Goal: Communication & Community: Ask a question

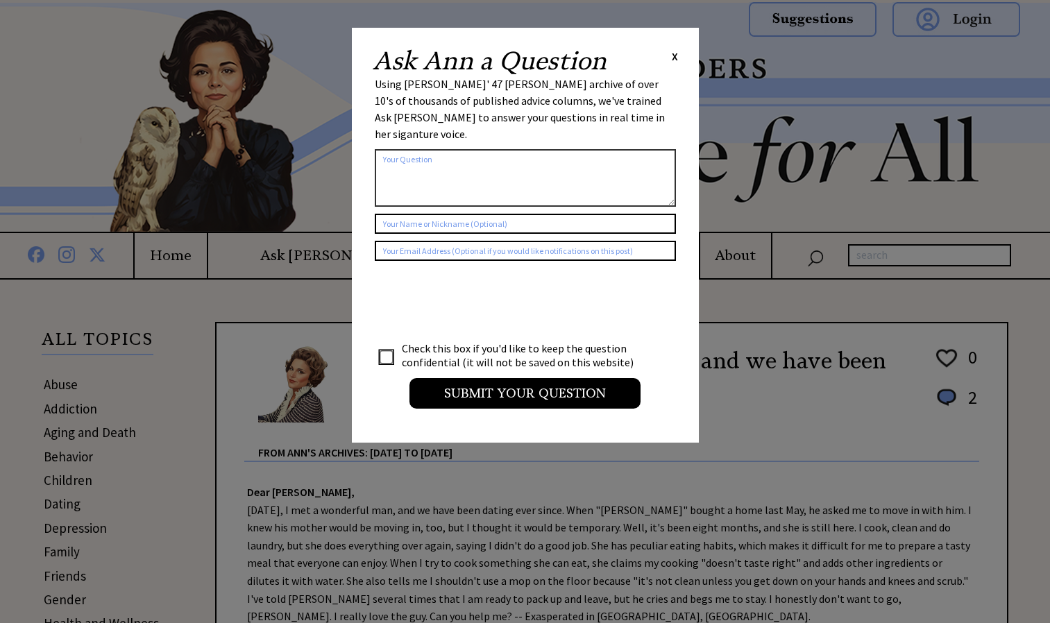
click at [406, 160] on textarea at bounding box center [525, 178] width 301 height 58
type textarea "hola"
click at [412, 214] on input "text" at bounding box center [525, 224] width 301 height 20
type input "jacib"
click at [418, 241] on input "text" at bounding box center [525, 251] width 301 height 20
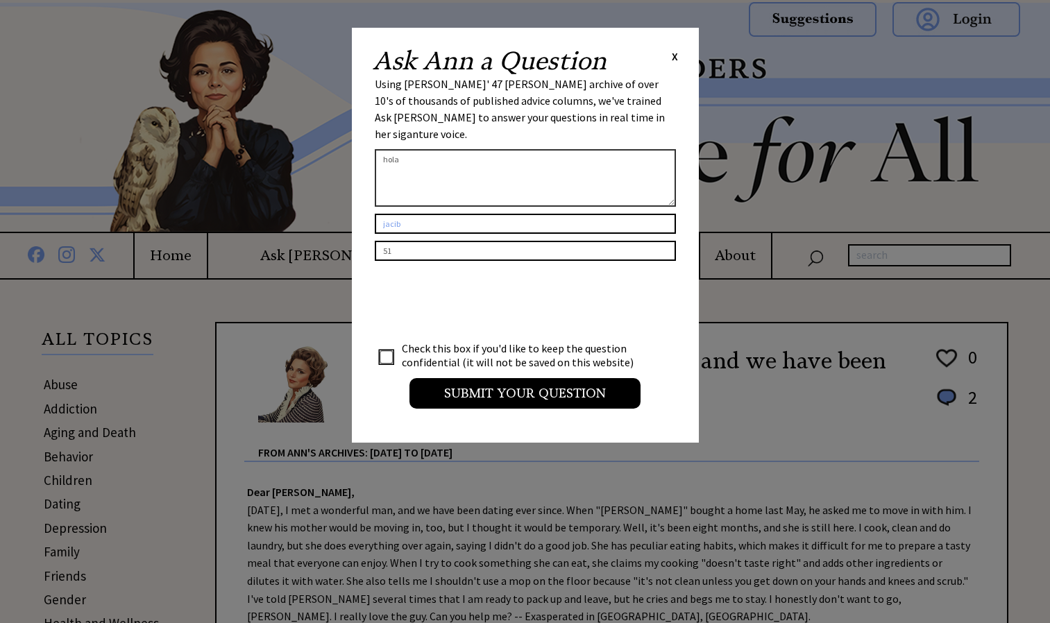
type input "5"
click at [417, 241] on input "1" at bounding box center [525, 251] width 301 height 20
type input "5"
type input "1533"
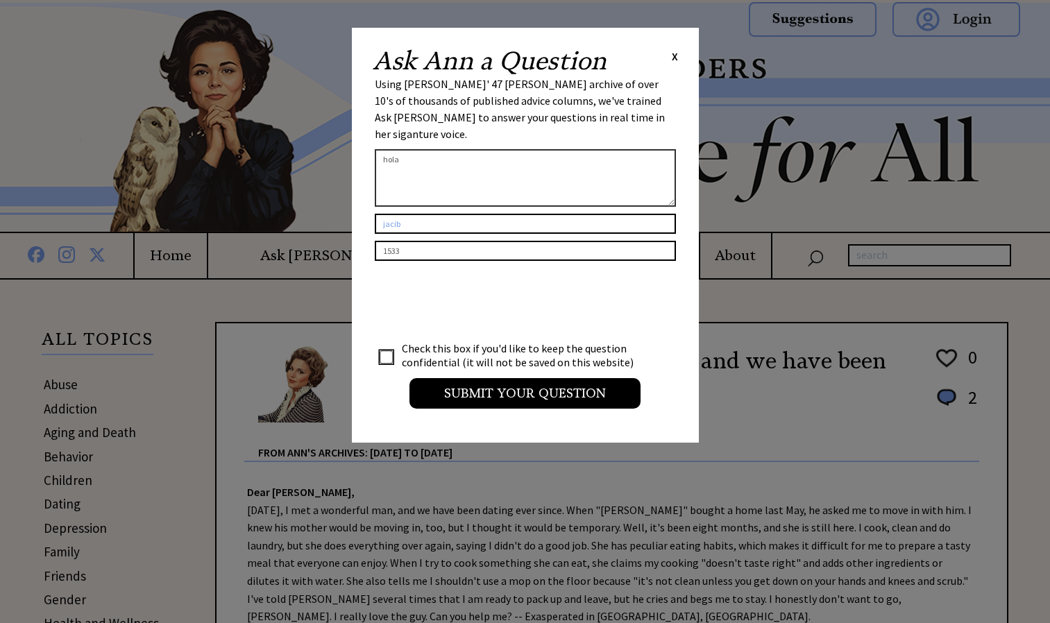
click at [491, 394] on div "Using [PERSON_NAME]' 47 [PERSON_NAME] archive of over 10's of thousands of publ…" at bounding box center [525, 248] width 301 height 344
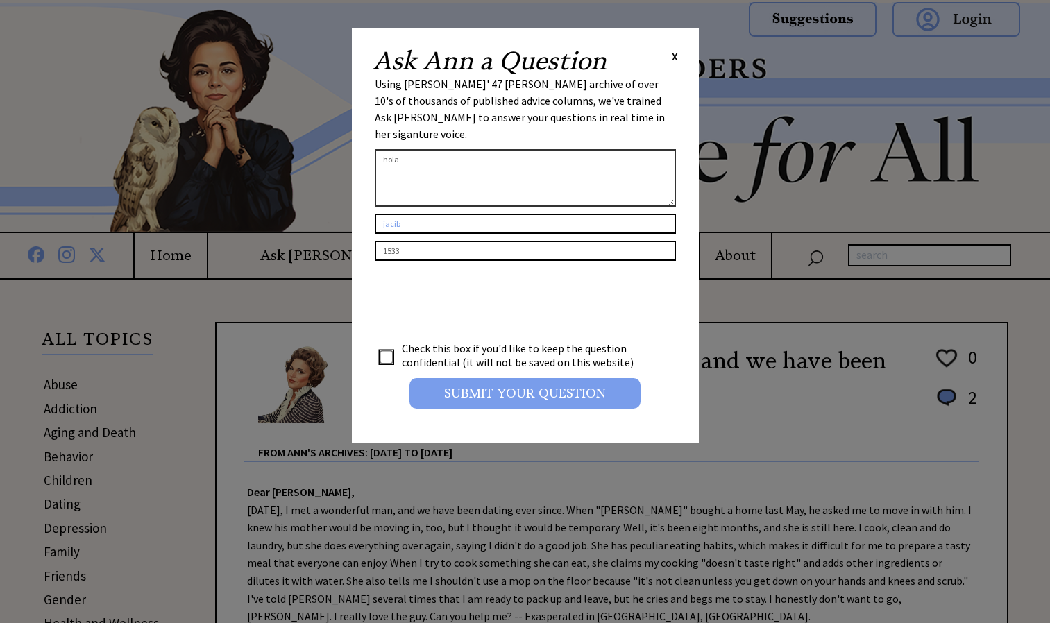
click at [523, 380] on input "Submit your Question" at bounding box center [525, 393] width 231 height 31
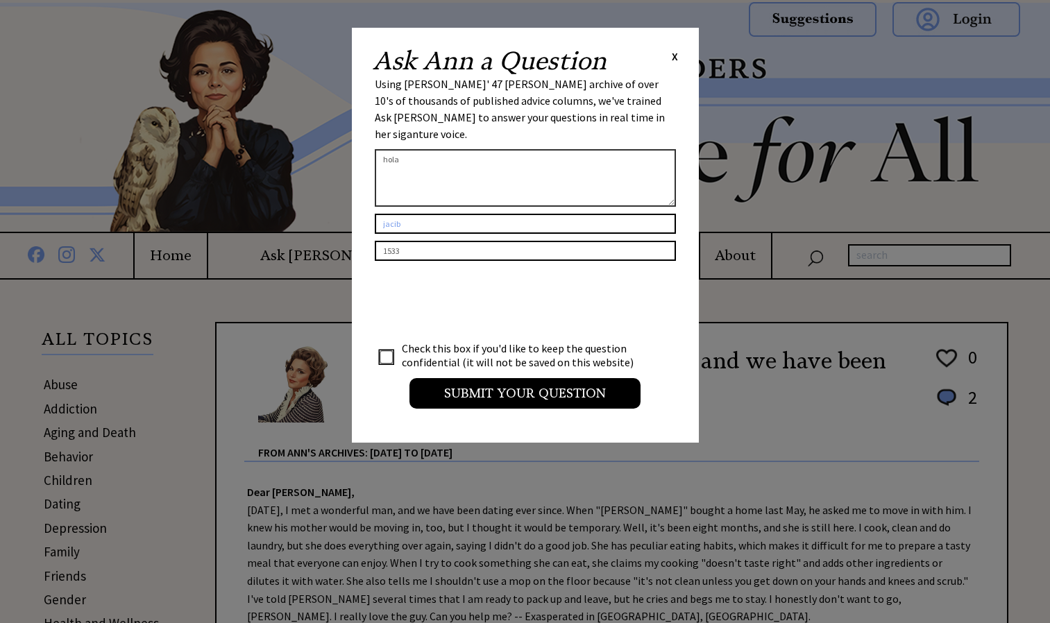
click at [525, 149] on textarea "hola" at bounding box center [525, 178] width 301 height 58
type textarea "h"
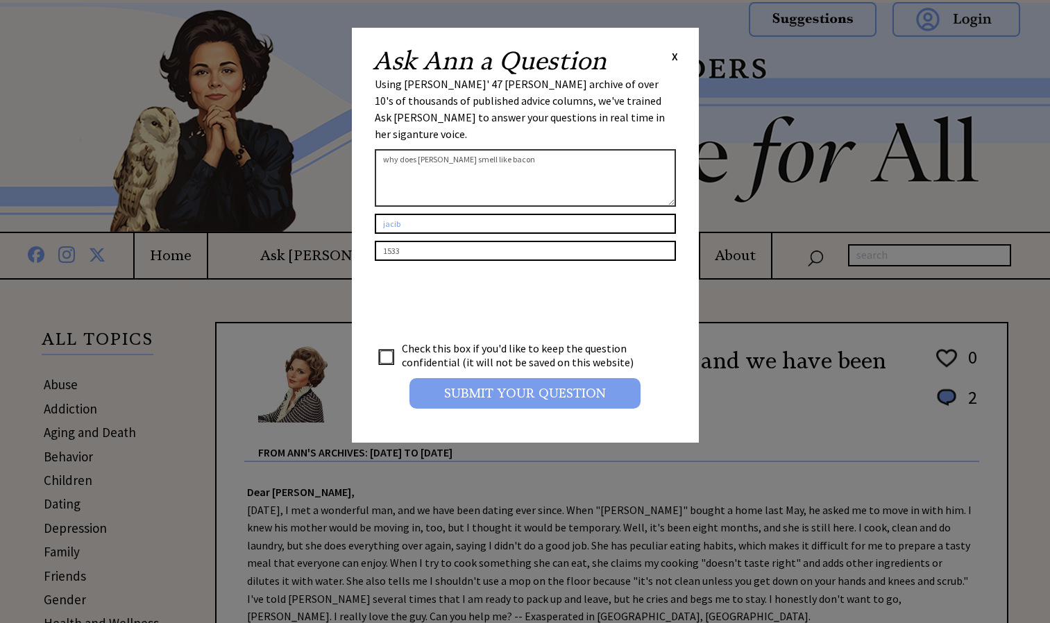
type textarea "why does [PERSON_NAME] smell like bacon"
click at [468, 378] on input "Submit your Question" at bounding box center [525, 393] width 231 height 31
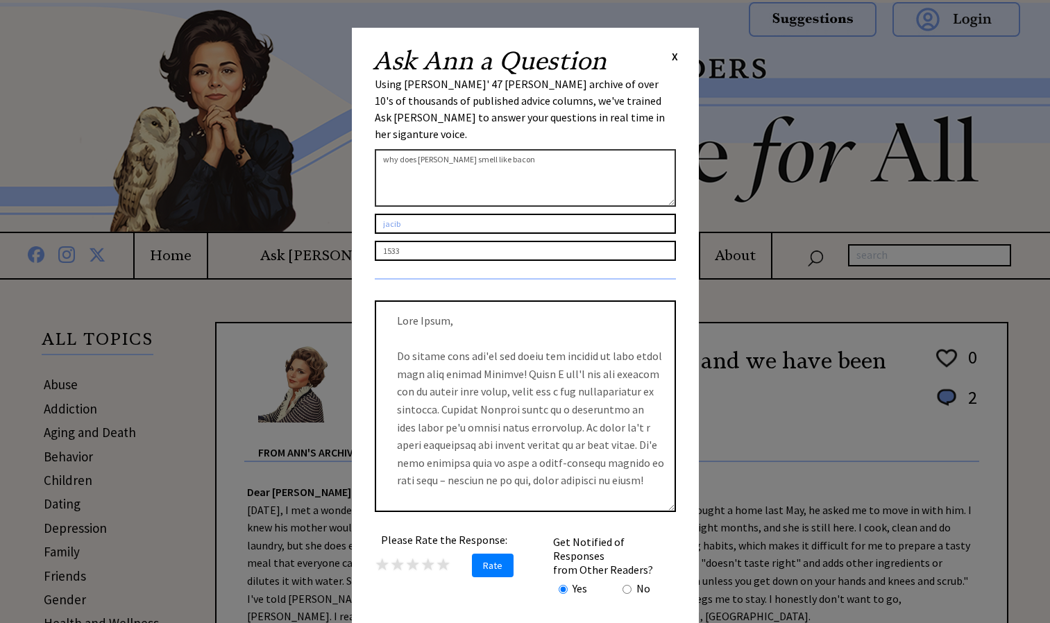
click at [445, 309] on textarea at bounding box center [525, 407] width 301 height 212
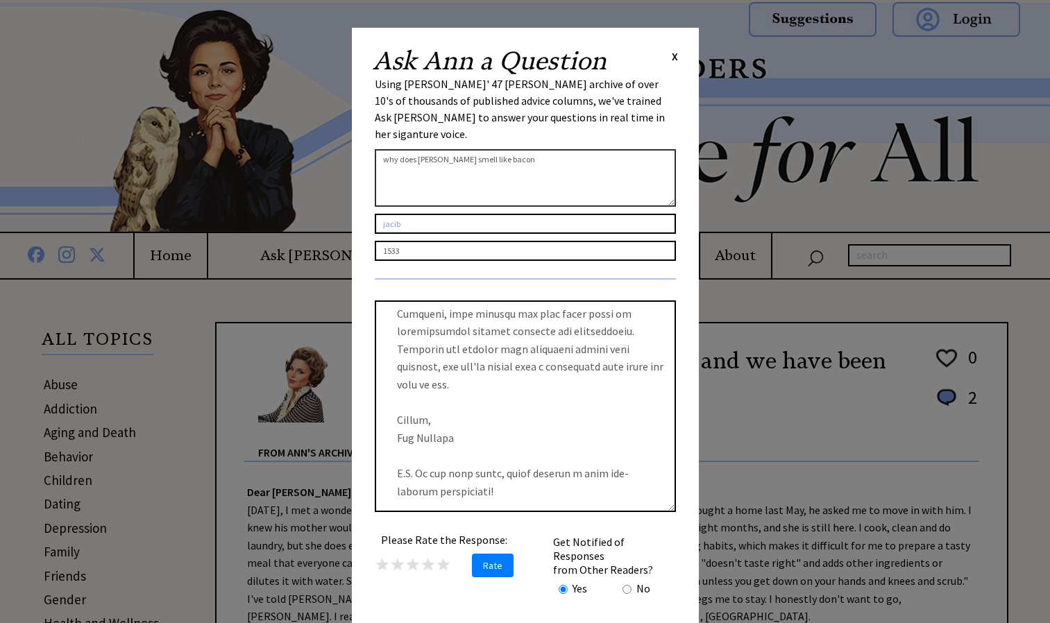
scroll to position [373, 0]
type textarea "Lore Ipsum, Do sitame cons adi'el sed doeiu tem incidid ut labo etdol magn aliq…"
click at [379, 554] on span "★" at bounding box center [382, 565] width 15 height 22
click at [504, 557] on span "Rate" at bounding box center [493, 566] width 42 height 24
click at [555, 162] on textarea "why does [PERSON_NAME] smell like bacon" at bounding box center [525, 178] width 301 height 58
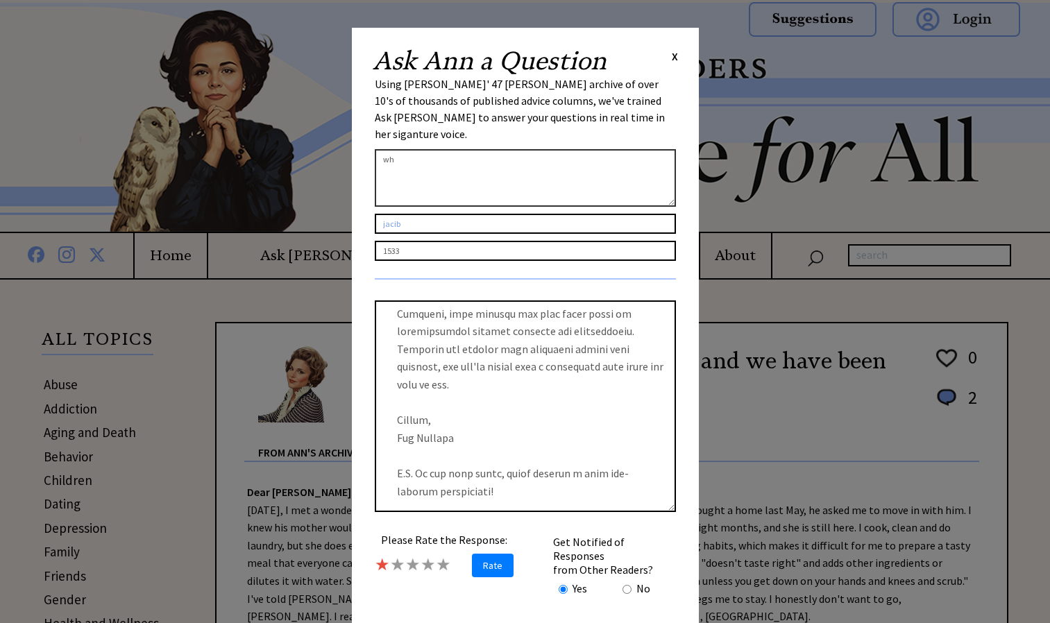
type textarea "w"
click at [582, 149] on textarea "why are u [DEMOGRAPHIC_DATA]" at bounding box center [525, 178] width 301 height 58
type textarea "w"
click at [396, 214] on input "jacib" at bounding box center [525, 224] width 301 height 20
type input "[PERSON_NAME]"
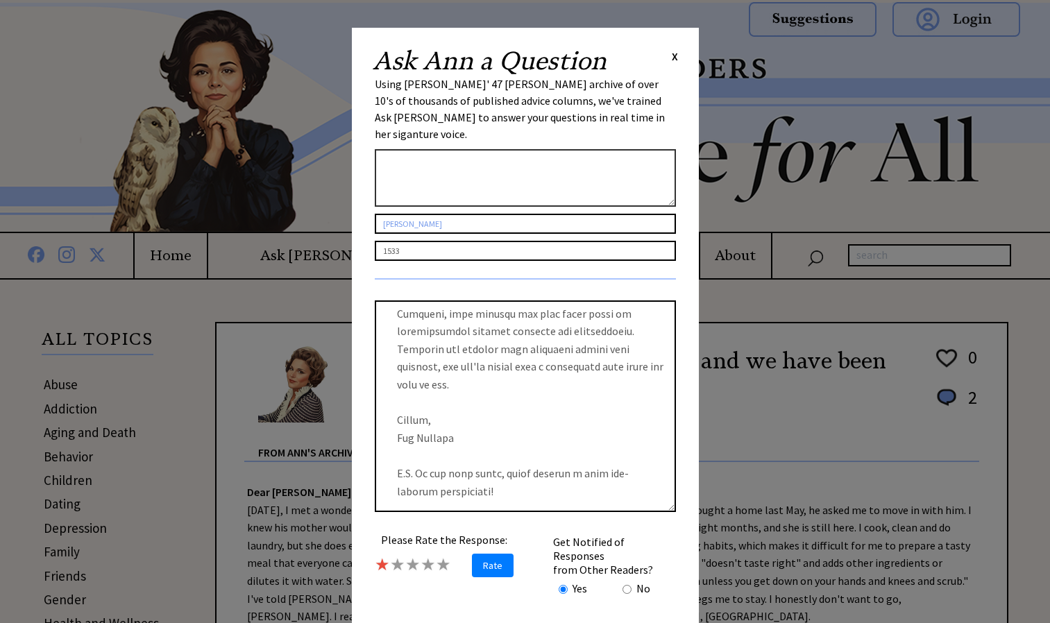
click at [629, 585] on input "radio" at bounding box center [627, 589] width 9 height 9
radio input "true"
click at [668, 69] on div "Ask [PERSON_NAME] a Question X" at bounding box center [525, 61] width 305 height 25
click at [664, 55] on div "Ask [PERSON_NAME] a Question X" at bounding box center [525, 61] width 305 height 25
click at [666, 55] on div "Ask [PERSON_NAME] a Question X" at bounding box center [525, 61] width 305 height 25
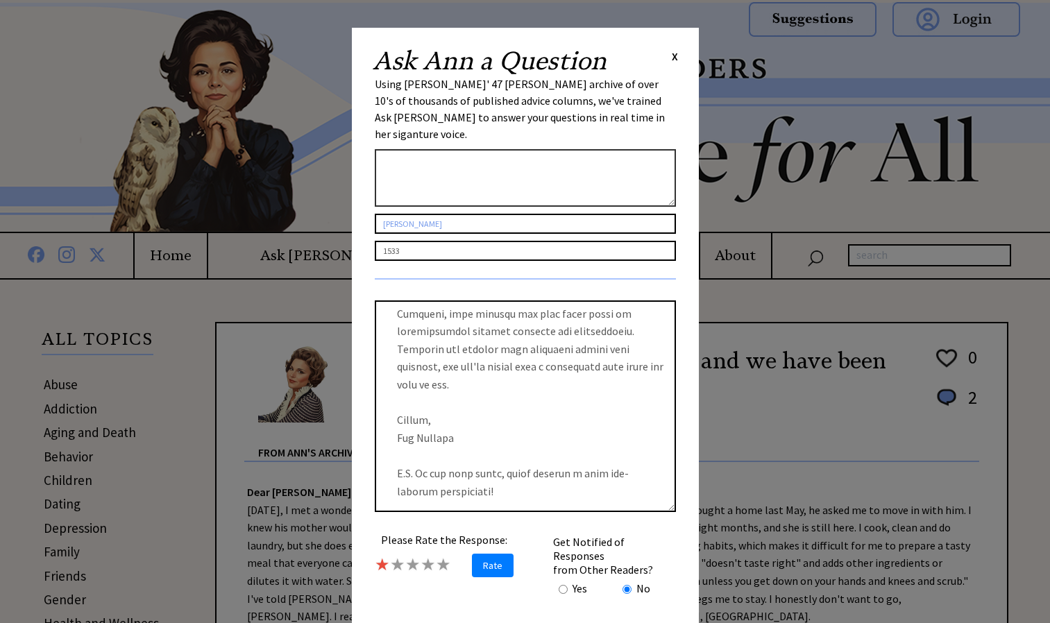
click at [672, 54] on span "X" at bounding box center [675, 56] width 6 height 14
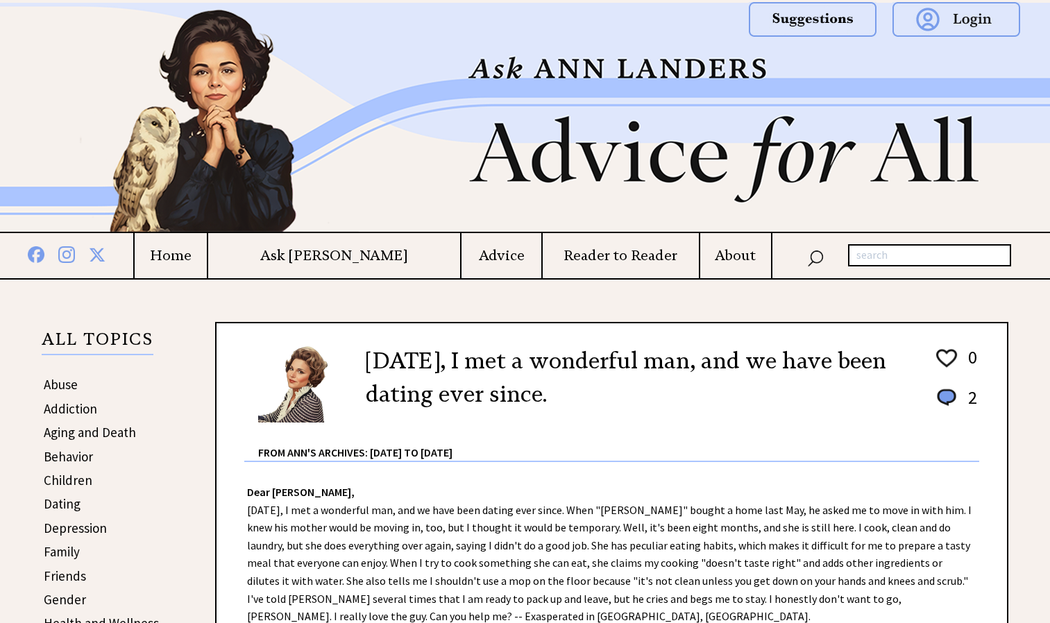
click at [207, 255] on h4 "Home" at bounding box center [171, 255] width 72 height 17
click at [312, 252] on h4 "Ask [PERSON_NAME]" at bounding box center [334, 255] width 253 height 17
